Goal: Register for event/course

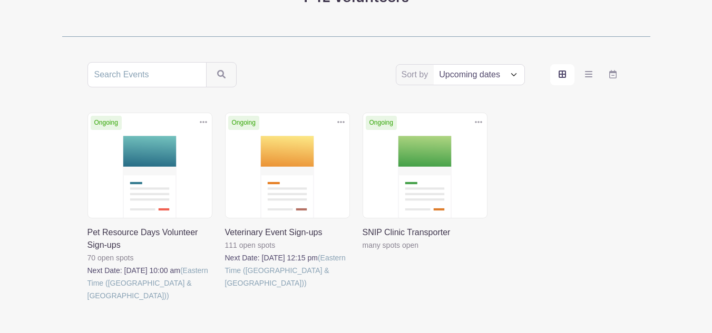
scroll to position [160, 0]
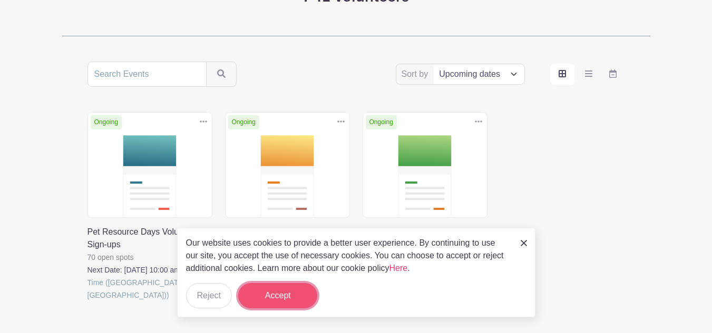
click at [288, 290] on button "Accept" at bounding box center [277, 295] width 79 height 25
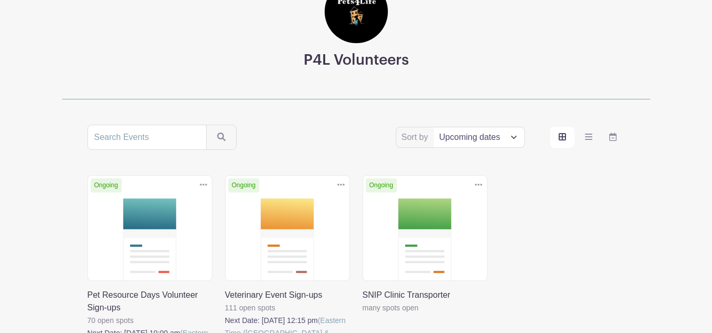
scroll to position [97, 0]
click at [332, 131] on div "Sort by Title Recently modified Newest Upcoming dates" at bounding box center [355, 136] width 537 height 25
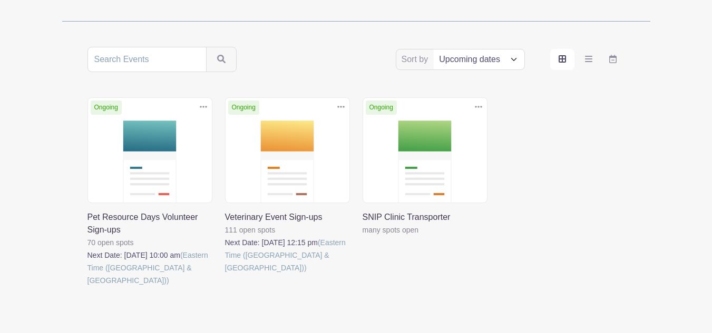
scroll to position [175, 0]
click at [293, 268] on div "Ongoing Duplicate [GEOGRAPHIC_DATA] Veterinary Event Sign-ups 111 open spots Ne…" at bounding box center [287, 204] width 137 height 215
click at [87, 287] on link at bounding box center [87, 287] width 0 height 0
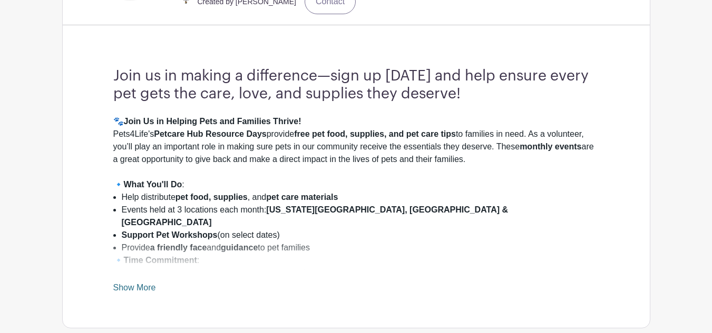
scroll to position [314, 0]
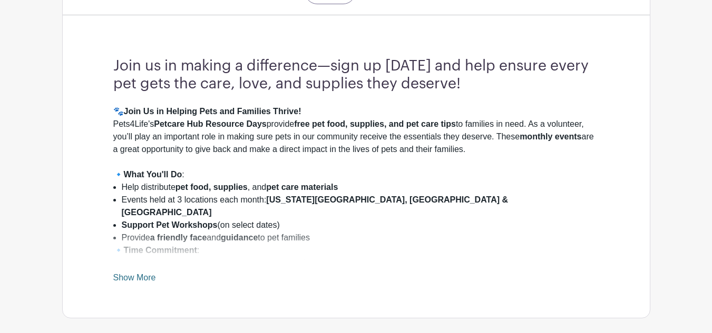
click at [150, 277] on link "Show More" at bounding box center [134, 279] width 43 height 13
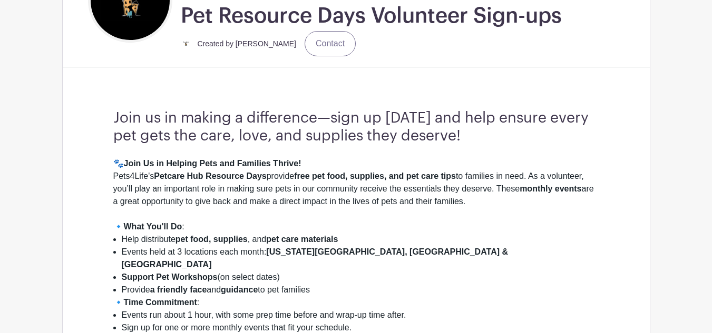
scroll to position [262, 0]
click at [99, 184] on div "Join us in making a difference—sign up [DATE] and help ensure every pet gets th…" at bounding box center [356, 269] width 536 height 389
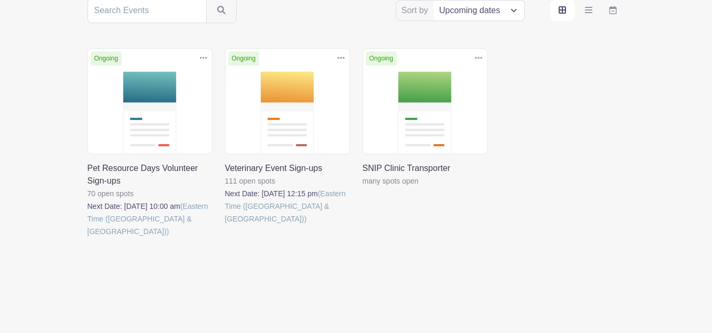
scroll to position [175, 0]
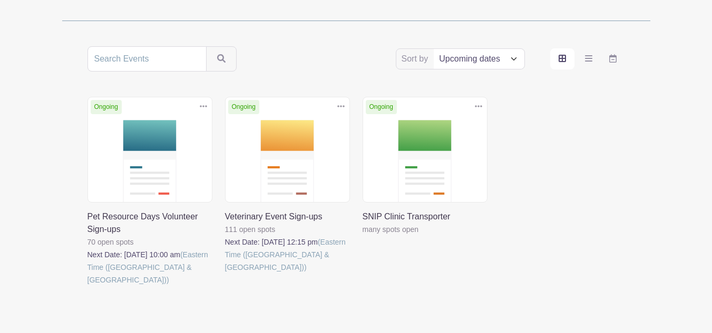
click at [225, 274] on link at bounding box center [225, 274] width 0 height 0
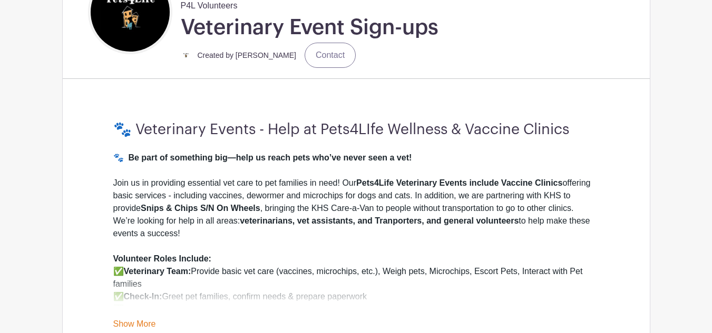
scroll to position [251, 0]
click at [247, 222] on strong "veterinarians, vet assistants, and Tranporters, and general volunteers" at bounding box center [379, 220] width 279 height 9
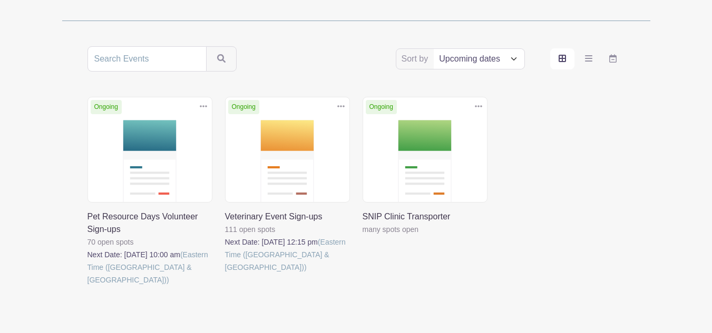
click at [362, 236] on link at bounding box center [362, 236] width 0 height 0
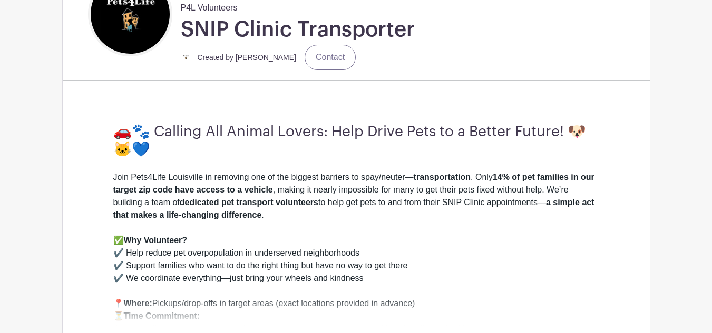
scroll to position [243, 0]
